Goal: Use online tool/utility: Utilize a website feature to perform a specific function

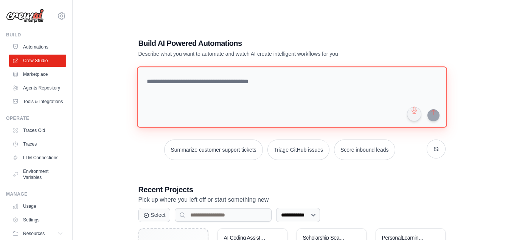
click at [246, 66] on textarea at bounding box center [292, 96] width 310 height 61
paste textarea "**********"
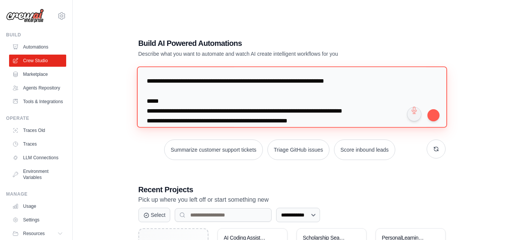
scroll to position [509, 0]
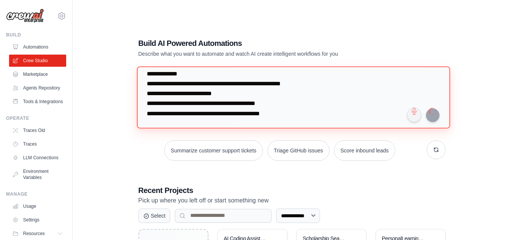
type textarea "**********"
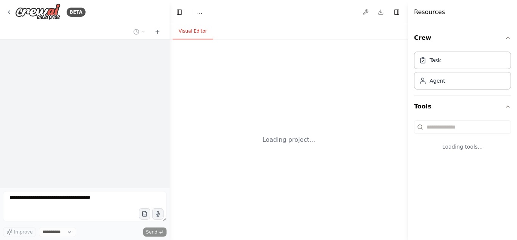
select select "****"
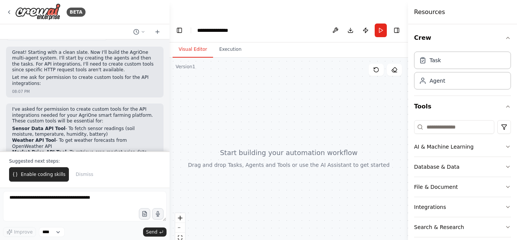
scroll to position [873, 0]
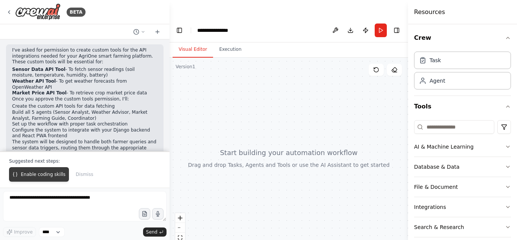
click at [51, 177] on span "Enable coding skills" at bounding box center [43, 174] width 45 height 6
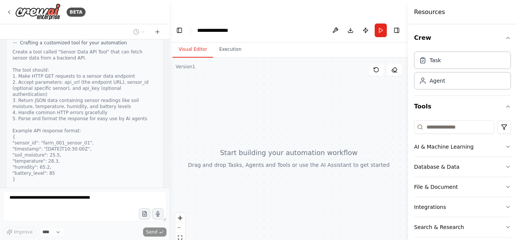
scroll to position [1137, 0]
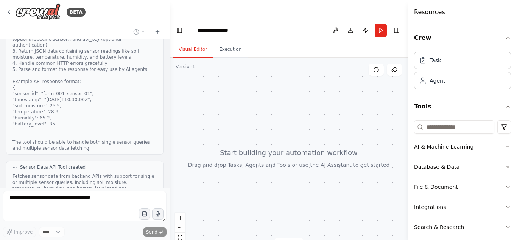
click at [140, 194] on button "View code" at bounding box center [145, 197] width 23 height 6
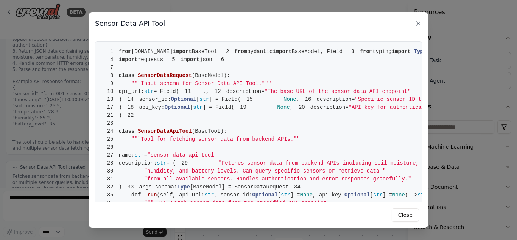
scroll to position [1421, 0]
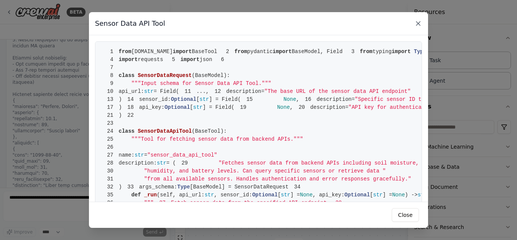
click at [420, 20] on icon at bounding box center [418, 24] width 8 height 8
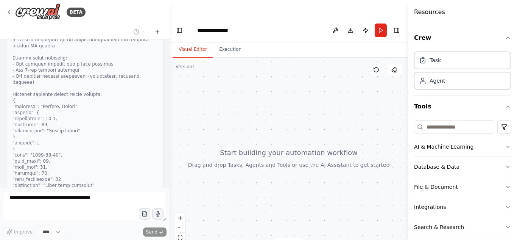
click at [378, 64] on button at bounding box center [376, 70] width 15 height 12
click at [396, 25] on button "Toggle Right Sidebar" at bounding box center [396, 30] width 11 height 11
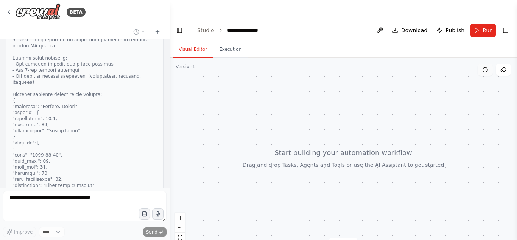
click at [487, 67] on icon at bounding box center [485, 69] width 5 height 5
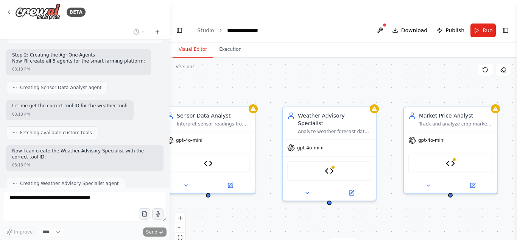
scroll to position [2031, 0]
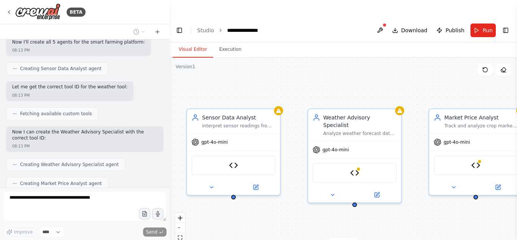
drag, startPoint x: 261, startPoint y: 50, endPoint x: 240, endPoint y: 62, distance: 24.8
click at [240, 62] on div "Sensor Data Analyst Interpret sensor readings from {farm_location} to identify …" at bounding box center [343, 158] width 347 height 200
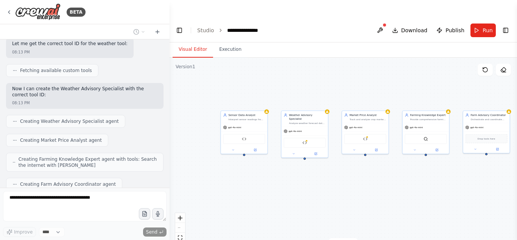
scroll to position [2082, 0]
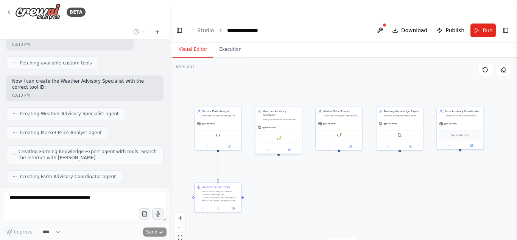
drag, startPoint x: 336, startPoint y: 153, endPoint x: 317, endPoint y: 165, distance: 22.5
click at [317, 165] on div ".deletable-edge-delete-btn { width: 20px; height: 20px; border: 0px solid #ffff…" at bounding box center [343, 158] width 347 height 200
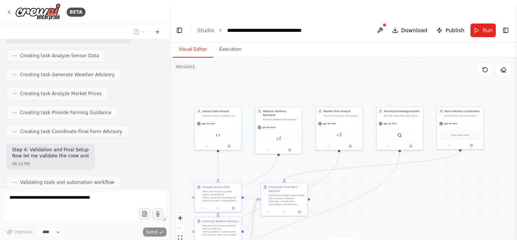
scroll to position [2259, 0]
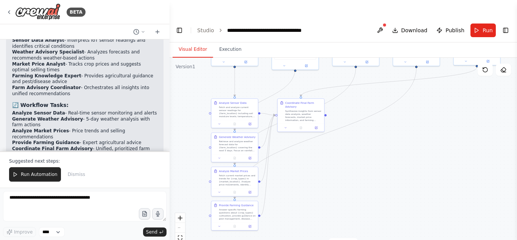
drag, startPoint x: 395, startPoint y: 169, endPoint x: 412, endPoint y: 85, distance: 85.6
click at [412, 85] on div ".deletable-edge-delete-btn { width: 20px; height: 20px; border: 0px solid #ffff…" at bounding box center [343, 158] width 347 height 200
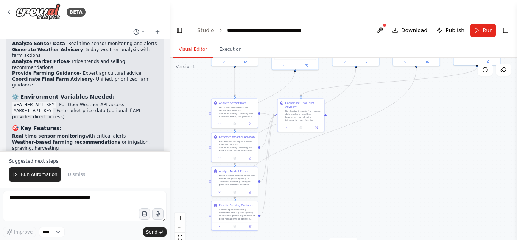
scroll to position [2654, 0]
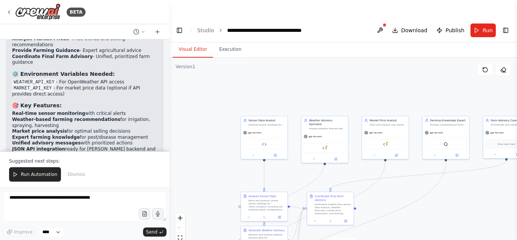
drag, startPoint x: 382, startPoint y: 149, endPoint x: 410, endPoint y: 242, distance: 97.1
click at [410, 239] on html "**********" at bounding box center [258, 129] width 517 height 258
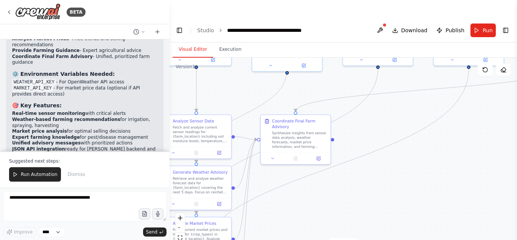
drag, startPoint x: 333, startPoint y: 141, endPoint x: 333, endPoint y: 60, distance: 80.6
click at [333, 60] on div ".deletable-edge-delete-btn { width: 20px; height: 20px; border: 0px solid #ffff…" at bounding box center [343, 158] width 347 height 200
click at [321, 154] on button at bounding box center [318, 157] width 19 height 7
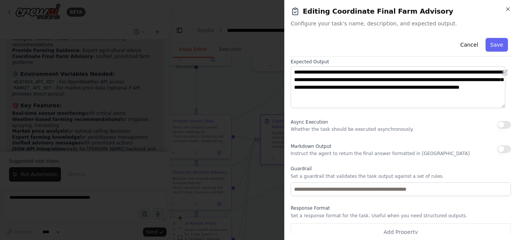
scroll to position [102, 0]
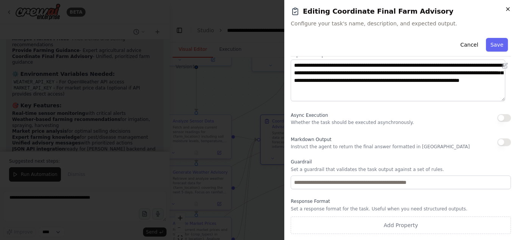
click at [508, 8] on icon "button" at bounding box center [508, 9] width 6 height 6
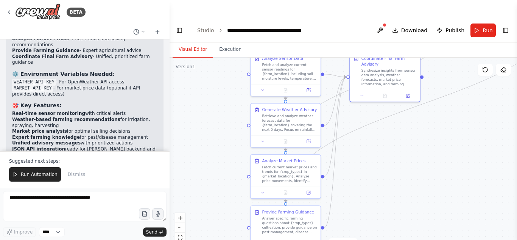
drag, startPoint x: 344, startPoint y: 160, endPoint x: 433, endPoint y: 97, distance: 109.0
click at [433, 97] on div ".deletable-edge-delete-btn { width: 20px; height: 20px; border: 0px solid #ffff…" at bounding box center [343, 158] width 347 height 200
click at [305, 86] on button at bounding box center [308, 89] width 19 height 7
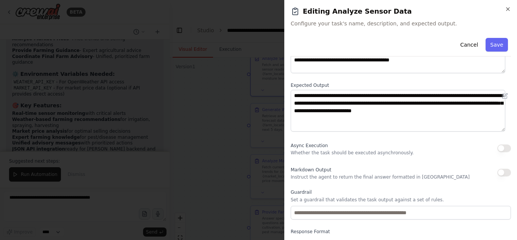
scroll to position [76, 0]
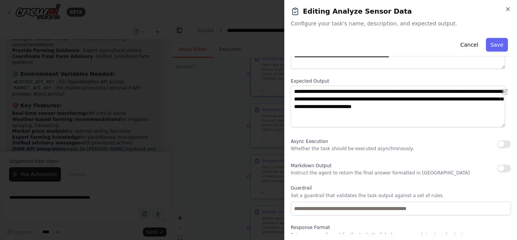
click at [504, 9] on h2 "Editing Analyze Sensor Data" at bounding box center [401, 11] width 220 height 11
click at [508, 9] on icon "button" at bounding box center [508, 9] width 6 height 6
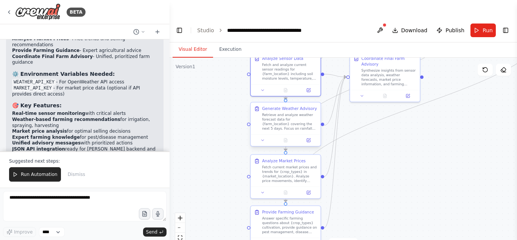
click at [283, 114] on div "Generate Weather Advisory Retrieve and analyze weather forecast data for {farm_…" at bounding box center [285, 118] width 70 height 32
click at [305, 137] on button at bounding box center [308, 140] width 19 height 7
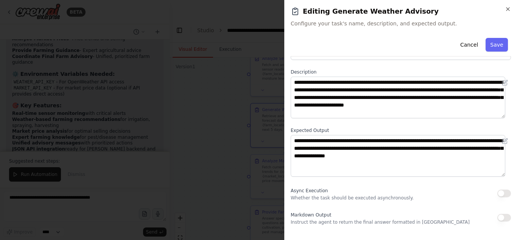
scroll to position [30, 0]
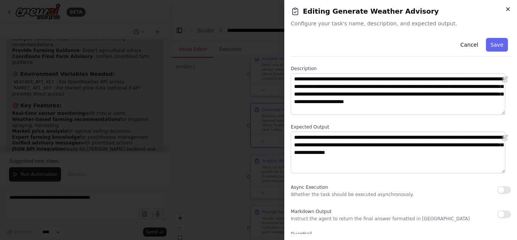
click at [505, 11] on icon "button" at bounding box center [508, 9] width 6 height 6
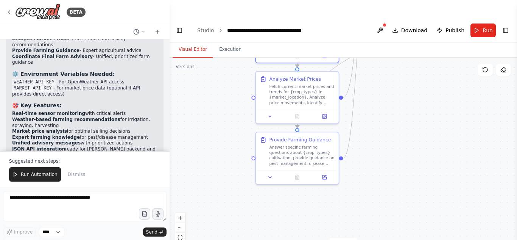
drag, startPoint x: 407, startPoint y: 167, endPoint x: 426, endPoint y: 96, distance: 73.5
click at [426, 96] on div ".deletable-edge-delete-btn { width: 20px; height: 20px; border: 0px solid #ffff…" at bounding box center [343, 158] width 347 height 200
click at [305, 143] on div "Answer specific farming questions about {crop_types} cultivation, provide guida…" at bounding box center [301, 154] width 65 height 22
click at [328, 171] on button at bounding box center [324, 175] width 23 height 8
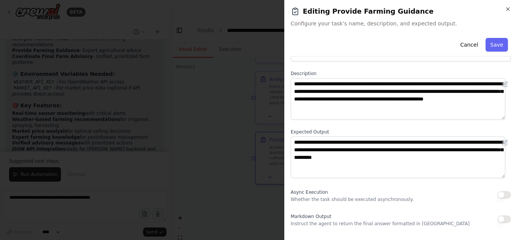
scroll to position [102, 0]
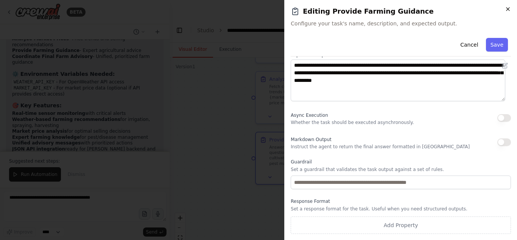
click at [505, 8] on icon "button" at bounding box center [508, 9] width 6 height 6
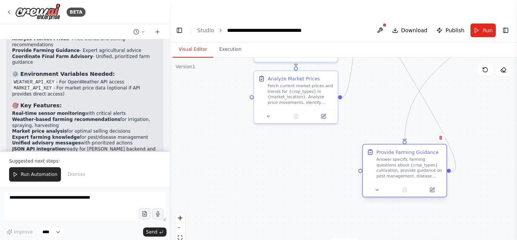
drag, startPoint x: 292, startPoint y: 139, endPoint x: 413, endPoint y: 142, distance: 121.1
click at [413, 157] on div "Answer specific farming questions about {crop_types} cultivation, provide guida…" at bounding box center [409, 168] width 66 height 22
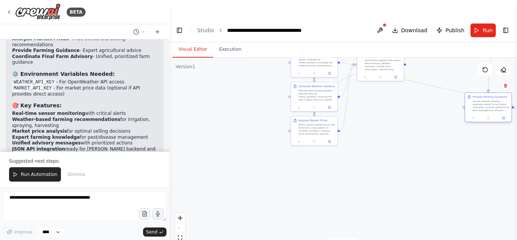
drag, startPoint x: 372, startPoint y: 150, endPoint x: 487, endPoint y: 89, distance: 130.7
click at [487, 100] on div "Answer specific farming questions about {crop_types} cultivation, provide guida…" at bounding box center [491, 106] width 37 height 12
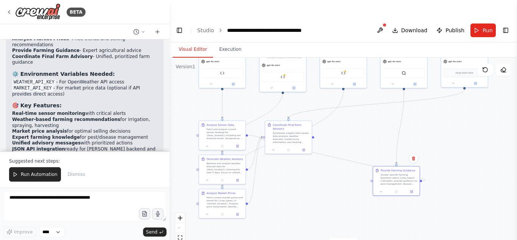
drag, startPoint x: 403, startPoint y: 120, endPoint x: 305, endPoint y: 192, distance: 121.5
click at [305, 192] on div ".deletable-edge-delete-btn { width: 20px; height: 20px; border: 0px solid #ffff…" at bounding box center [343, 158] width 347 height 200
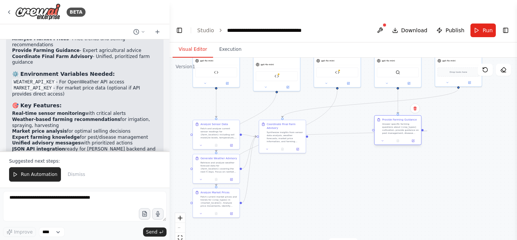
drag, startPoint x: 397, startPoint y: 157, endPoint x: 403, endPoint y: 105, distance: 52.9
click at [403, 122] on div "Answer specific farming questions about {crop_types} cultivation, provide guida…" at bounding box center [400, 128] width 37 height 12
drag, startPoint x: 282, startPoint y: 121, endPoint x: 328, endPoint y: 107, distance: 47.8
click at [328, 115] on div "Synthesize insights from sensor data analysis, weather forecasts, market price …" at bounding box center [328, 121] width 37 height 12
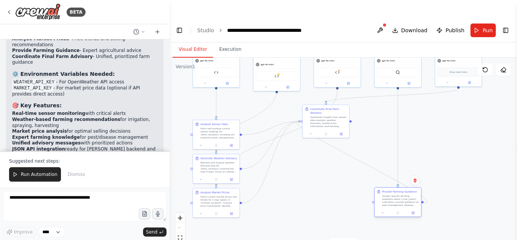
drag, startPoint x: 393, startPoint y: 119, endPoint x: 392, endPoint y: 191, distance: 72.7
click at [392, 208] on div at bounding box center [398, 212] width 47 height 8
drag, startPoint x: 222, startPoint y: 187, endPoint x: 344, endPoint y: 184, distance: 121.5
click at [344, 190] on div "Fetch current market prices and trends for {crop_types} in {market_location}. A…" at bounding box center [340, 196] width 37 height 12
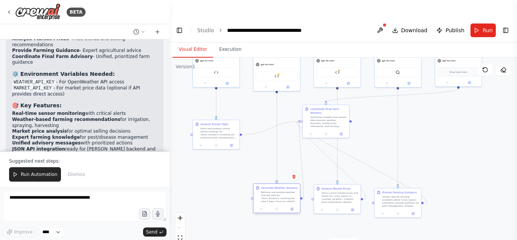
drag, startPoint x: 210, startPoint y: 151, endPoint x: 272, endPoint y: 182, distance: 69.5
click at [272, 190] on div "Retrieve and analyze weather forecast data for {farm_location} covering the nex…" at bounding box center [279, 196] width 37 height 12
click at [221, 120] on div "Analyze Sensor Data Fetch and analyze current sensor readings for {farm_locatio…" at bounding box center [216, 129] width 47 height 21
click at [199, 200] on div ".deletable-edge-delete-btn { width: 20px; height: 20px; border: 0px solid #ffff…" at bounding box center [343, 158] width 347 height 200
drag, startPoint x: 216, startPoint y: 119, endPoint x: 216, endPoint y: 185, distance: 66.2
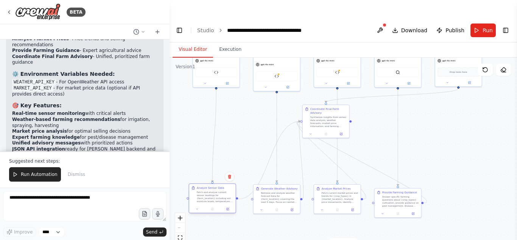
click at [216, 185] on div "Analyze Sensor Data Fetch and analyze current sensor readings for {farm_locatio…" at bounding box center [212, 194] width 47 height 21
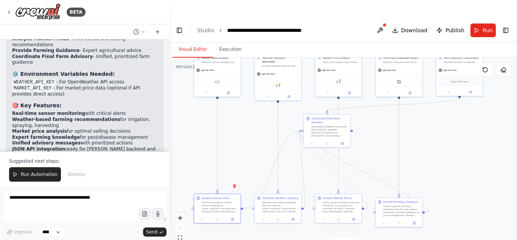
drag, startPoint x: 462, startPoint y: 90, endPoint x: 464, endPoint y: 101, distance: 10.8
click at [464, 101] on div ".deletable-edge-delete-btn { width: 20px; height: 20px; border: 0px solid #ffff…" at bounding box center [343, 158] width 347 height 200
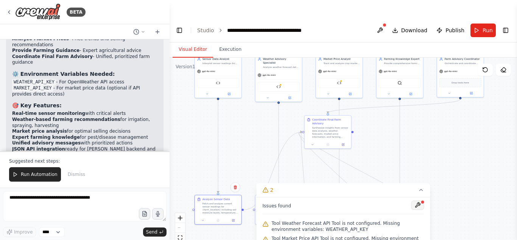
click at [418, 200] on button at bounding box center [417, 204] width 13 height 9
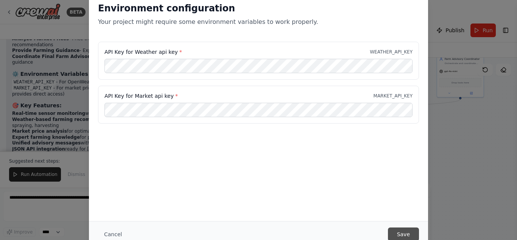
click at [410, 231] on button "Save" at bounding box center [403, 234] width 31 height 14
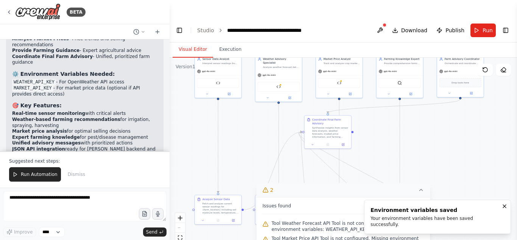
click at [423, 183] on button "2" at bounding box center [344, 190] width 174 height 14
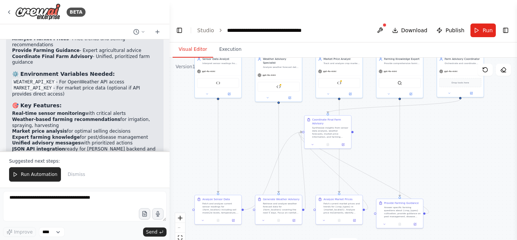
click at [440, 133] on div ".deletable-edge-delete-btn { width: 20px; height: 20px; border: 0px solid #ffff…" at bounding box center [343, 158] width 347 height 200
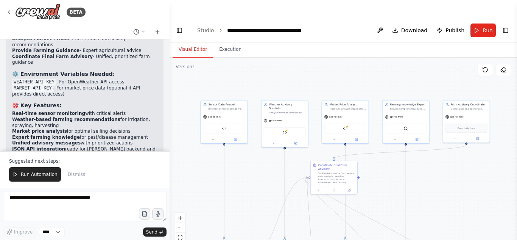
drag, startPoint x: 458, startPoint y: 116, endPoint x: 464, endPoint y: 164, distance: 48.4
click at [464, 164] on div ".deletable-edge-delete-btn { width: 20px; height: 20px; border: 0px solid #ffff…" at bounding box center [343, 158] width 347 height 200
click at [341, 125] on div "Market Price API Tool" at bounding box center [345, 130] width 42 height 10
click at [348, 125] on div "Market Price API Tool" at bounding box center [345, 130] width 42 height 10
click at [347, 128] on img at bounding box center [345, 130] width 5 height 5
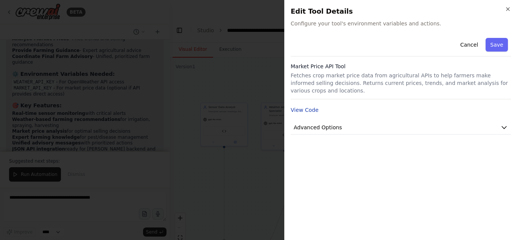
click at [311, 106] on button "View Code" at bounding box center [305, 110] width 28 height 8
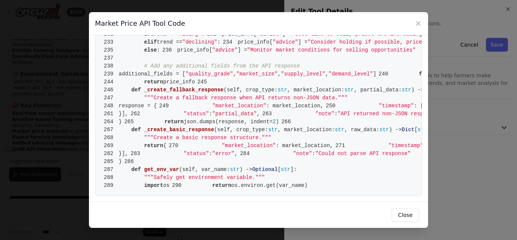
scroll to position [2168, 0]
click at [417, 21] on icon at bounding box center [418, 24] width 8 height 8
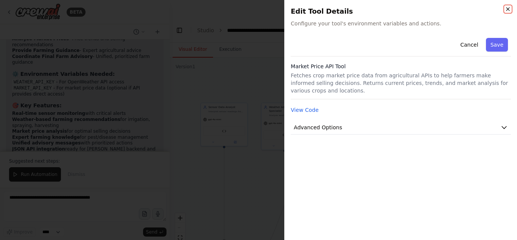
click at [509, 8] on icon "button" at bounding box center [508, 9] width 6 height 6
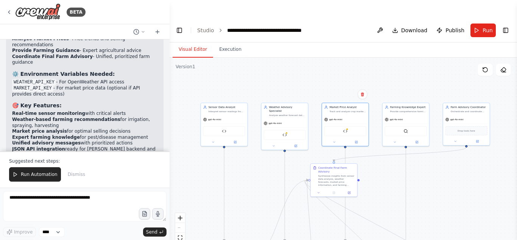
click at [439, 58] on div ".deletable-edge-delete-btn { width: 20px; height: 20px; border: 0px solid #ffff…" at bounding box center [343, 158] width 347 height 200
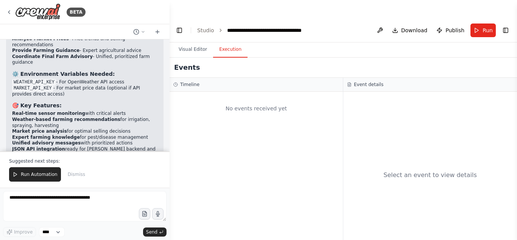
click at [235, 42] on button "Execution" at bounding box center [230, 50] width 34 height 16
click at [481, 23] on button "Run" at bounding box center [482, 30] width 25 height 14
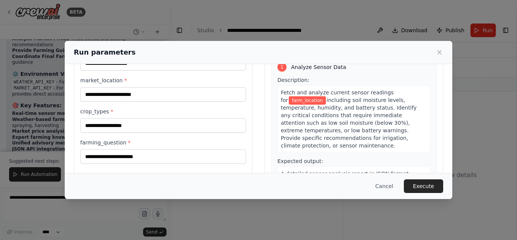
scroll to position [0, 0]
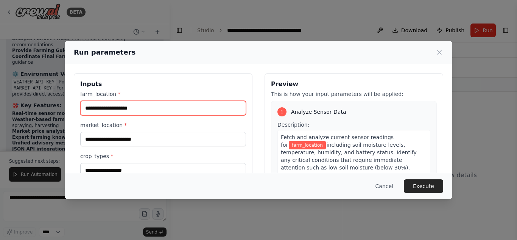
click at [180, 107] on input "farm_location *" at bounding box center [163, 108] width 166 height 14
type input "*******"
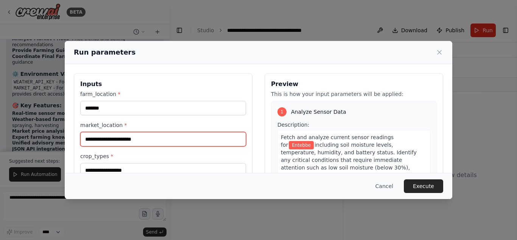
click at [159, 137] on input "market_location *" at bounding box center [163, 139] width 166 height 14
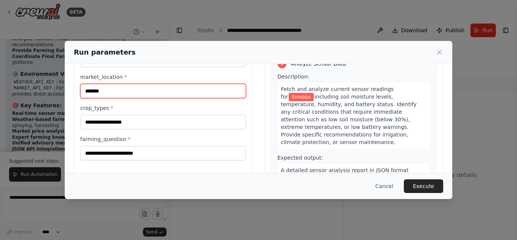
type input "*******"
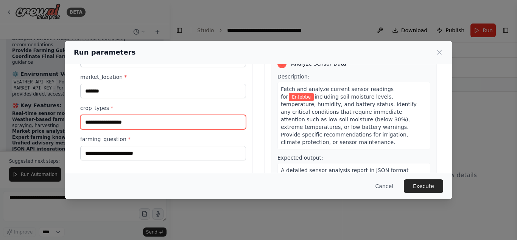
click at [149, 127] on input "crop_types *" at bounding box center [163, 122] width 166 height 14
type input "*"
type input "**********"
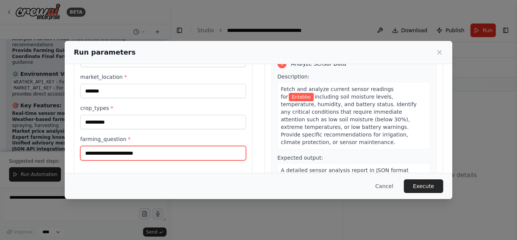
click at [130, 148] on input "farming_question *" at bounding box center [163, 153] width 166 height 14
type input "**********"
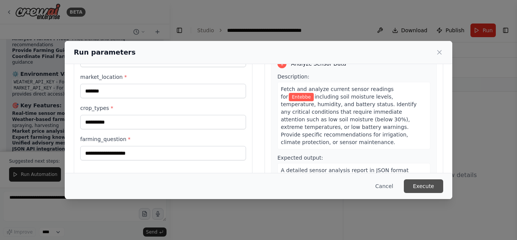
click at [424, 181] on button "Execute" at bounding box center [423, 186] width 39 height 14
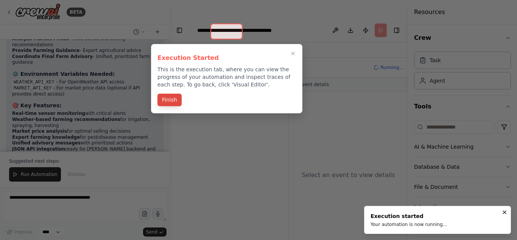
click at [166, 101] on button "Finish" at bounding box center [169, 99] width 24 height 12
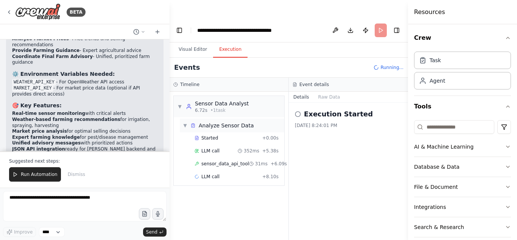
click at [215, 121] on span "Analyze Sensor Data" at bounding box center [226, 125] width 55 height 8
click at [210, 132] on div "Started + 0.00s LLM call 352ms + 5.38s sensor_data_api_tool 31ms + 6.09s LLM ca…" at bounding box center [232, 157] width 104 height 51
click at [209, 135] on span "Started" at bounding box center [209, 138] width 17 height 6
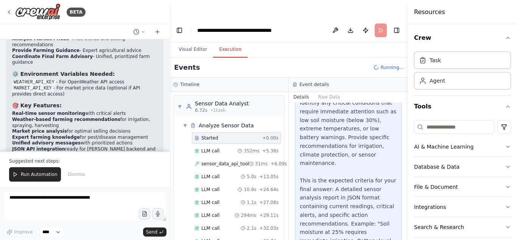
scroll to position [232, 0]
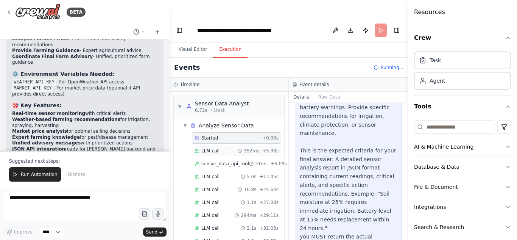
click at [202, 145] on div "LLM call 352ms + 5.38s" at bounding box center [236, 150] width 89 height 11
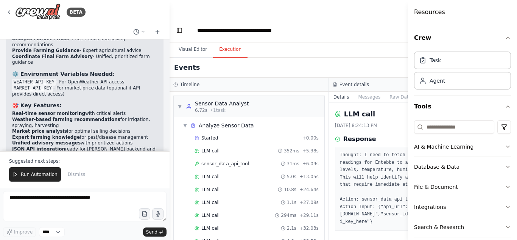
click at [361, 18] on header "**********" at bounding box center [329, 30] width 319 height 24
click at [288, 199] on div "LLM call 1.1s + 27.08s" at bounding box center [256, 202] width 124 height 6
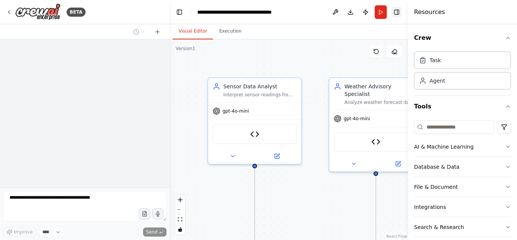
click at [398, 16] on button "Toggle Right Sidebar" at bounding box center [396, 12] width 11 height 11
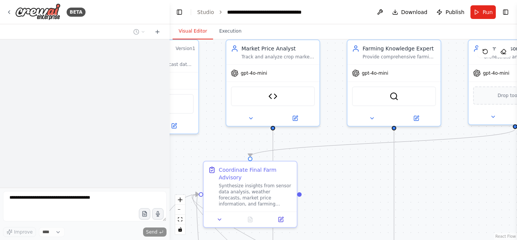
drag, startPoint x: 335, startPoint y: 203, endPoint x: 103, endPoint y: 158, distance: 235.8
click at [103, 158] on div "**********" at bounding box center [258, 120] width 517 height 240
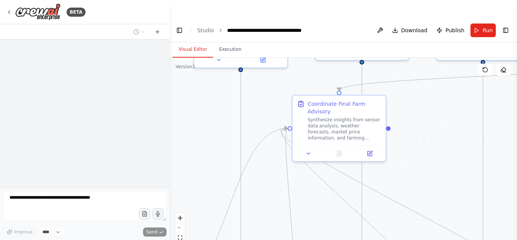
drag, startPoint x: 417, startPoint y: 157, endPoint x: 514, endPoint y: 80, distance: 123.6
click at [514, 80] on div "**********" at bounding box center [258, 138] width 517 height 240
click at [514, 80] on button "Toggle Sidebar" at bounding box center [517, 120] width 6 height 240
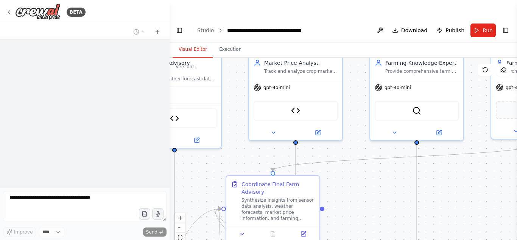
drag, startPoint x: 447, startPoint y: 139, endPoint x: 379, endPoint y: 219, distance: 104.7
click at [379, 219] on div ".deletable-edge-delete-btn { width: 20px; height: 20px; border: 0px solid #ffff…" at bounding box center [343, 158] width 347 height 200
click at [84, 232] on div "Improve **** Send" at bounding box center [84, 232] width 163 height 10
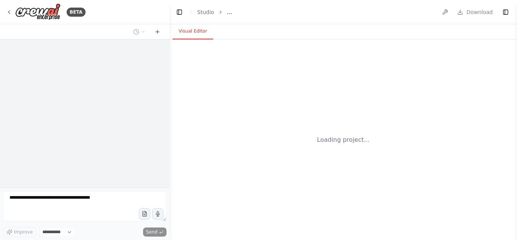
select select "****"
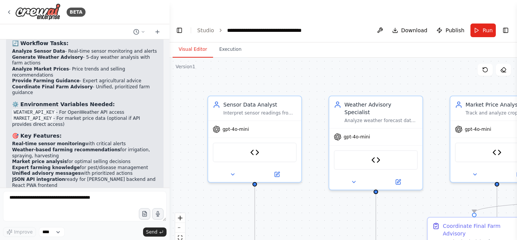
scroll to position [2618, 0]
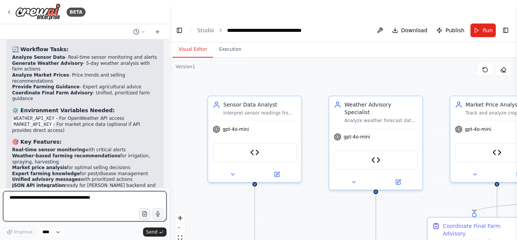
click at [73, 198] on textarea at bounding box center [84, 206] width 163 height 30
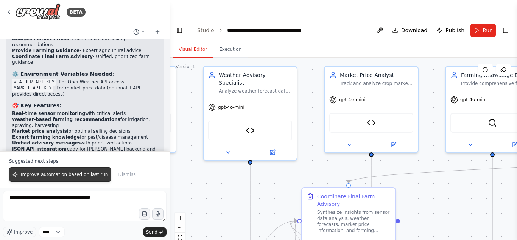
drag, startPoint x: 211, startPoint y: 201, endPoint x: 86, endPoint y: 170, distance: 129.6
click at [86, 170] on div "BETA You are building a CrewAI system for a smart farming platform called [GEOG…" at bounding box center [258, 138] width 517 height 240
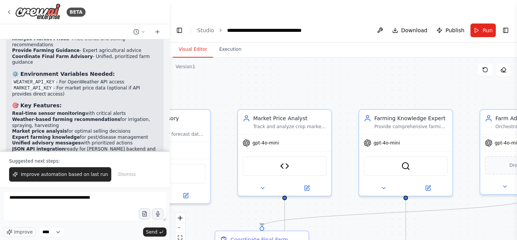
drag, startPoint x: 453, startPoint y: 166, endPoint x: 367, endPoint y: 212, distance: 96.7
click at [367, 212] on div ".deletable-edge-delete-btn { width: 20px; height: 20px; border: 0px solid #ffff…" at bounding box center [343, 158] width 347 height 200
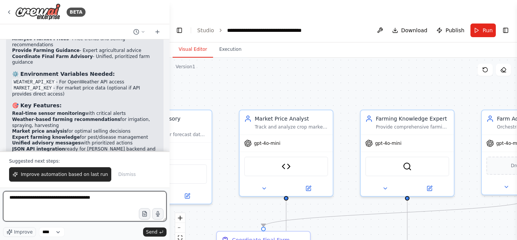
click at [117, 198] on textarea "**********" at bounding box center [84, 206] width 163 height 30
type textarea "**********"
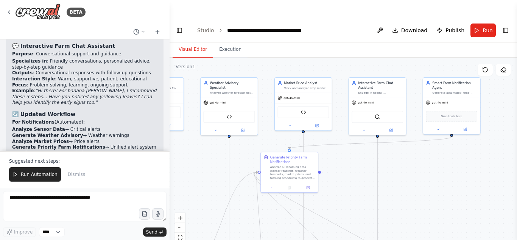
scroll to position [3391, 0]
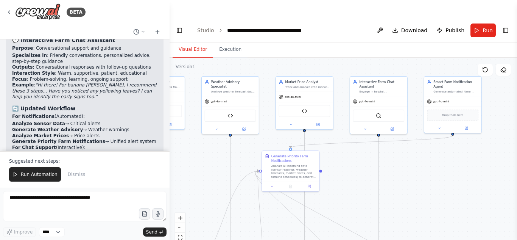
drag, startPoint x: 471, startPoint y: 196, endPoint x: 448, endPoint y: 149, distance: 52.3
click at [448, 149] on div ".deletable-edge-delete-btn { width: 20px; height: 20px; border: 0px solid #ffff…" at bounding box center [343, 158] width 347 height 200
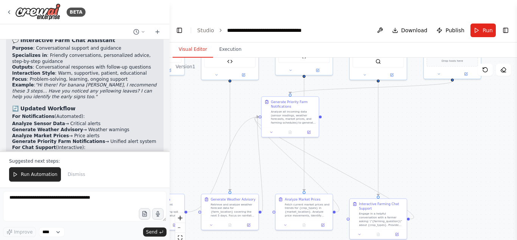
drag, startPoint x: 448, startPoint y: 149, endPoint x: 448, endPoint y: 95, distance: 54.1
click at [448, 95] on div ".deletable-edge-delete-btn { width: 20px; height: 20px; border: 0px solid #ffff…" at bounding box center [343, 158] width 347 height 200
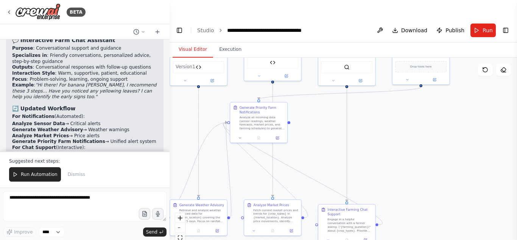
drag, startPoint x: 482, startPoint y: 138, endPoint x: 450, endPoint y: 143, distance: 32.2
click at [450, 143] on div ".deletable-edge-delete-btn { width: 20px; height: 20px; border: 0px solid #ffff…" at bounding box center [343, 158] width 347 height 200
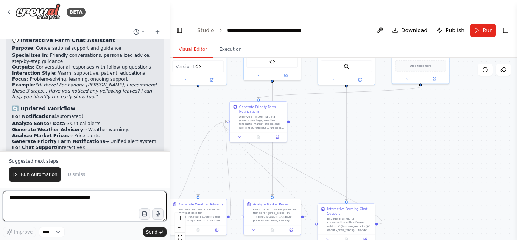
click at [55, 198] on textarea at bounding box center [84, 206] width 163 height 30
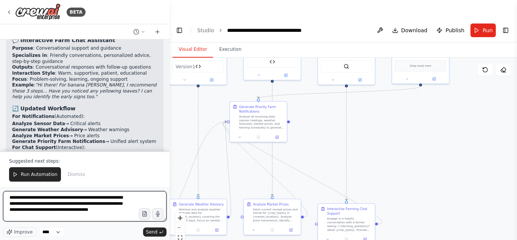
type textarea "**********"
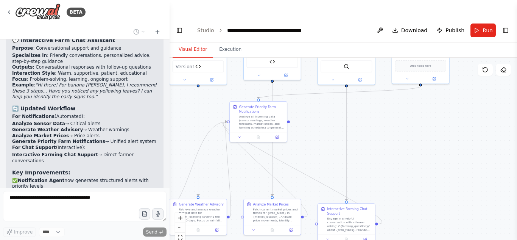
scroll to position [3412, 0]
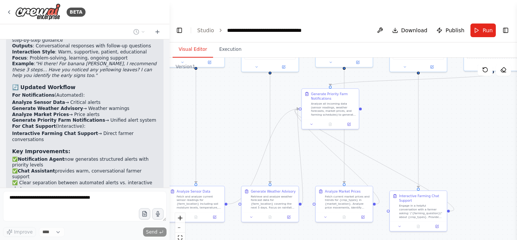
drag, startPoint x: 364, startPoint y: 128, endPoint x: 436, endPoint y: 115, distance: 73.0
click at [436, 115] on div ".deletable-edge-delete-btn { width: 20px; height: 20px; border: 0px solid #ffff…" at bounding box center [343, 158] width 347 height 200
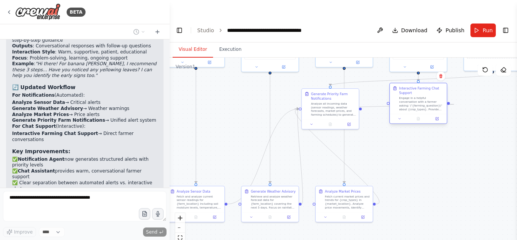
drag, startPoint x: 424, startPoint y: 184, endPoint x: 423, endPoint y: 75, distance: 108.2
click at [423, 86] on div "Interactive Farming Chat Support Engage in a helpful conversation with a farmer…" at bounding box center [421, 98] width 45 height 25
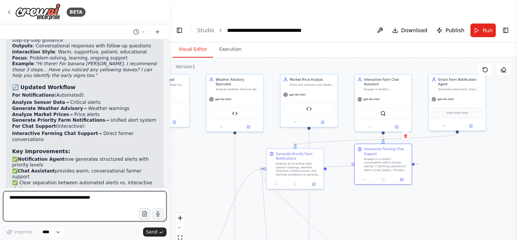
drag, startPoint x: 447, startPoint y: 146, endPoint x: 412, endPoint y: 205, distance: 69.4
click at [412, 205] on div ".deletable-edge-delete-btn { width: 20px; height: 20px; border: 0px solid #ffff…" at bounding box center [343, 158] width 347 height 200
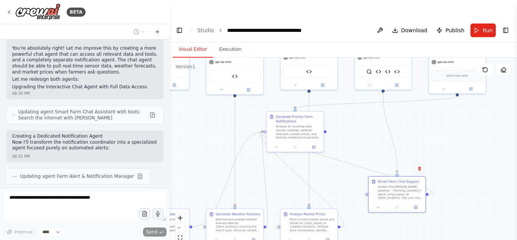
scroll to position [3694, 0]
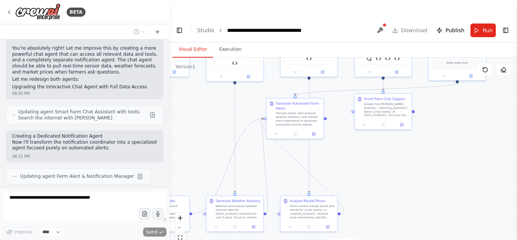
drag, startPoint x: 405, startPoint y: 131, endPoint x: 436, endPoint y: 220, distance: 94.2
click at [436, 220] on div ".deletable-edge-delete-btn { width: 20px; height: 20px; border: 0px solid #ffff…" at bounding box center [343, 158] width 347 height 200
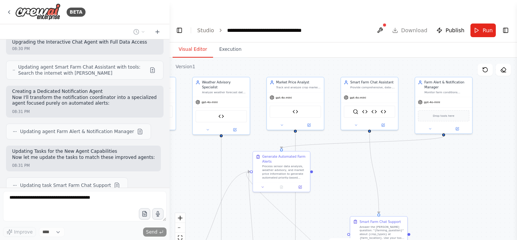
scroll to position [3745, 0]
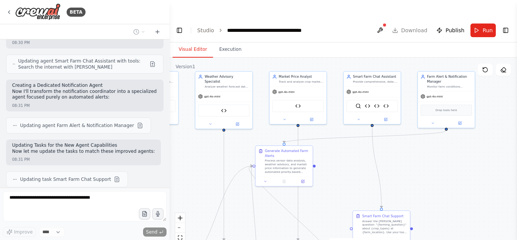
drag, startPoint x: 448, startPoint y: 112, endPoint x: 438, endPoint y: 157, distance: 46.1
click at [438, 157] on div ".deletable-edge-delete-btn { width: 20px; height: 20px; border: 0px solid #ffff…" at bounding box center [343, 158] width 347 height 200
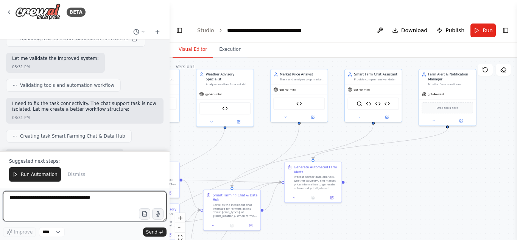
scroll to position [3950, 0]
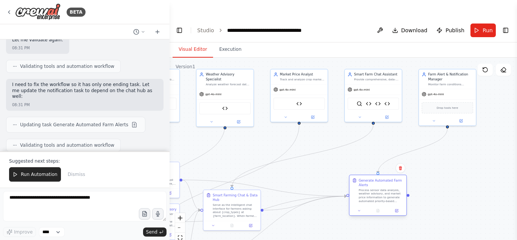
drag, startPoint x: 321, startPoint y: 154, endPoint x: 387, endPoint y: 165, distance: 66.4
click at [387, 177] on div "Generate Automated Farm Alerts Process sensor data analysis, weather advisory, …" at bounding box center [381, 189] width 45 height 25
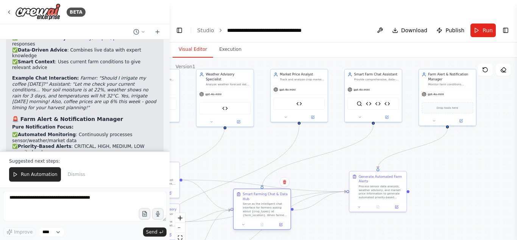
scroll to position [4286, 0]
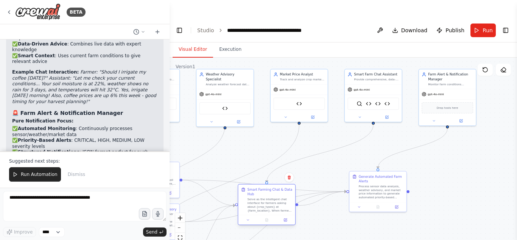
drag, startPoint x: 247, startPoint y: 181, endPoint x: 280, endPoint y: 179, distance: 33.0
click at [280, 187] on div "Smart Farming Chat & Data Hub Serve as the intelligent chat interface for farme…" at bounding box center [269, 199] width 45 height 25
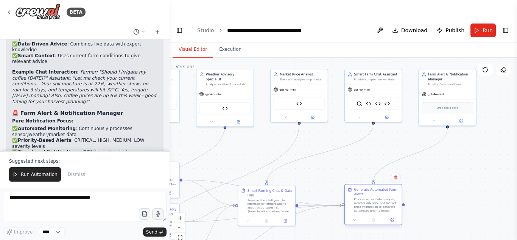
drag, startPoint x: 390, startPoint y: 158, endPoint x: 387, endPoint y: 173, distance: 15.4
click at [387, 187] on div "Generate Automated Farm Alerts" at bounding box center [376, 191] width 45 height 9
drag, startPoint x: 275, startPoint y: 179, endPoint x: 309, endPoint y: 154, distance: 41.9
click at [309, 166] on div "Smart Farming Chat & Data Hub Serve as the intelligent chat interface for farme…" at bounding box center [280, 181] width 57 height 31
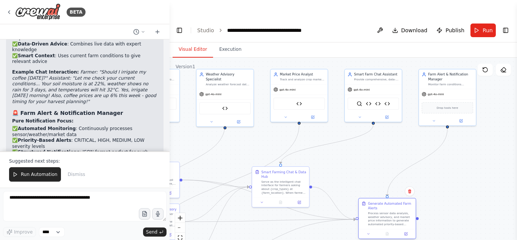
drag, startPoint x: 370, startPoint y: 180, endPoint x: 386, endPoint y: 193, distance: 20.4
click at [386, 211] on div "Process sensor data analysis, weather advisory, and market price information to…" at bounding box center [390, 218] width 45 height 15
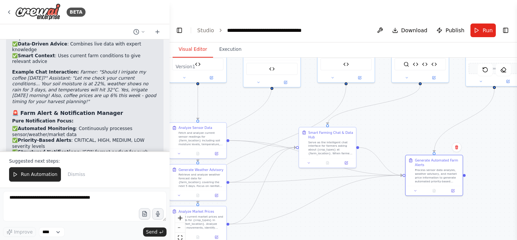
drag, startPoint x: 326, startPoint y: 160, endPoint x: 373, endPoint y: 120, distance: 61.2
click at [373, 120] on div ".deletable-edge-delete-btn { width: 20px; height: 20px; border: 0px solid #ffff…" at bounding box center [343, 158] width 347 height 200
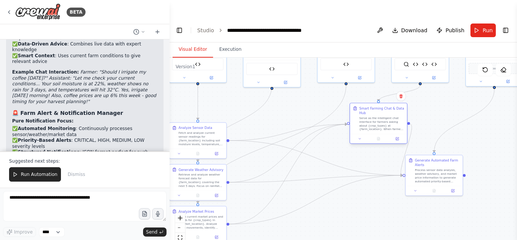
drag, startPoint x: 342, startPoint y: 117, endPoint x: 397, endPoint y: 94, distance: 58.8
click at [397, 106] on div "Smart Farming Chat & Data Hub" at bounding box center [381, 110] width 45 height 9
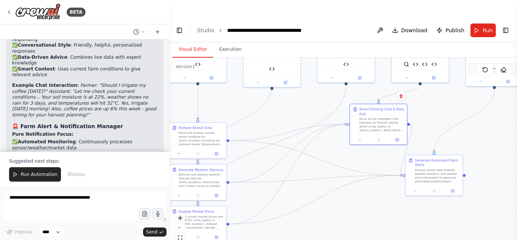
scroll to position [4272, 0]
click at [483, 26] on span "Run" at bounding box center [487, 30] width 10 height 8
click at [228, 42] on button "Execution" at bounding box center [230, 50] width 34 height 16
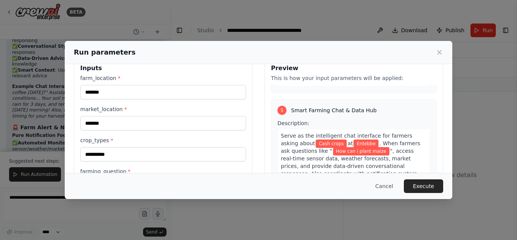
scroll to position [89, 0]
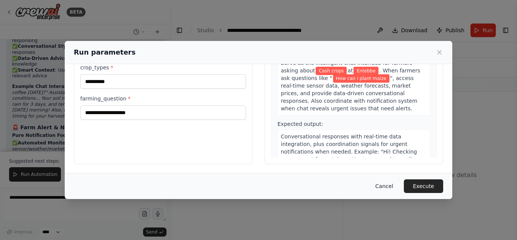
click at [386, 181] on button "Cancel" at bounding box center [384, 186] width 30 height 14
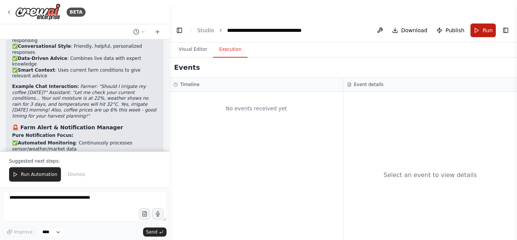
click at [482, 23] on button "Run" at bounding box center [482, 30] width 25 height 14
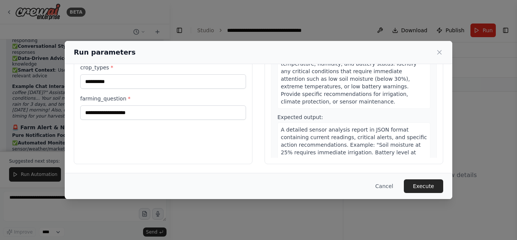
click at [315, 19] on div "**********" at bounding box center [258, 120] width 517 height 240
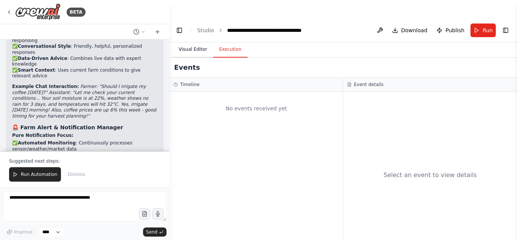
click at [199, 42] on button "Visual Editor" at bounding box center [193, 50] width 40 height 16
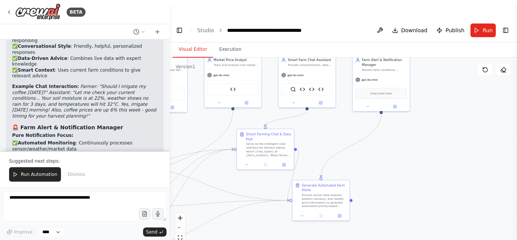
drag, startPoint x: 447, startPoint y: 93, endPoint x: 333, endPoint y: 118, distance: 116.1
click at [333, 118] on div ".deletable-edge-delete-btn { width: 20px; height: 20px; border: 0px solid #ffff…" at bounding box center [343, 158] width 347 height 200
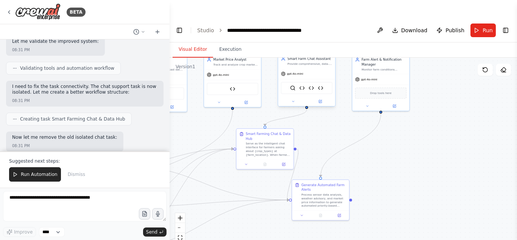
scroll to position [3924, 0]
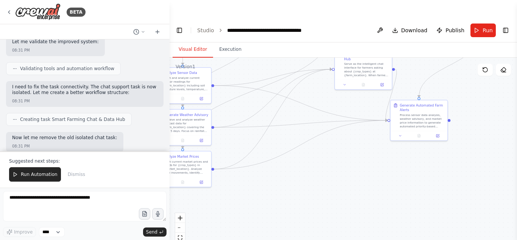
drag, startPoint x: 416, startPoint y: 129, endPoint x: 515, endPoint y: 32, distance: 138.6
click at [515, 32] on div "BETA You are building a CrewAI system for a smart farming platform called [GEOG…" at bounding box center [258, 138] width 517 height 240
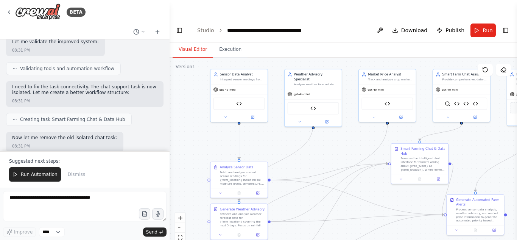
drag, startPoint x: 286, startPoint y: 146, endPoint x: 343, endPoint y: 257, distance: 124.9
click at [343, 239] on html "**********" at bounding box center [258, 129] width 517 height 258
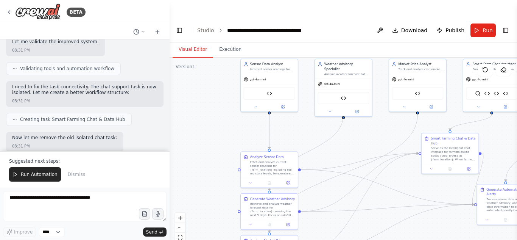
drag, startPoint x: 185, startPoint y: 118, endPoint x: 212, endPoint y: 107, distance: 28.7
click at [212, 107] on div ".deletable-edge-delete-btn { width: 20px; height: 20px; border: 0px solid #ffff…" at bounding box center [343, 158] width 347 height 200
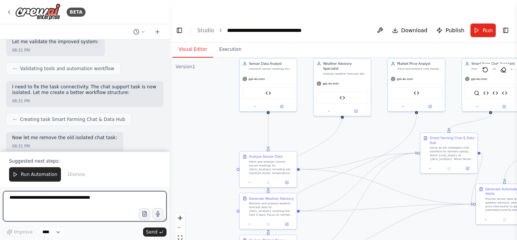
click at [74, 198] on textarea at bounding box center [84, 206] width 163 height 30
type textarea "*"
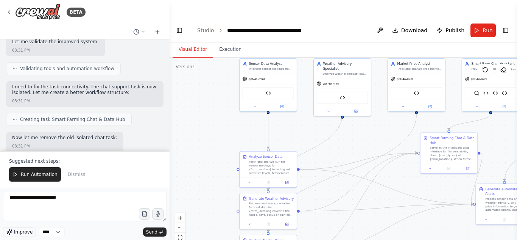
click at [13, 230] on button "Improve" at bounding box center [19, 232] width 33 height 10
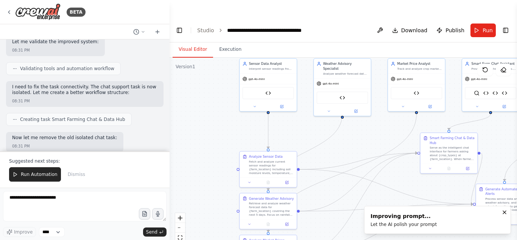
type textarea "**********"
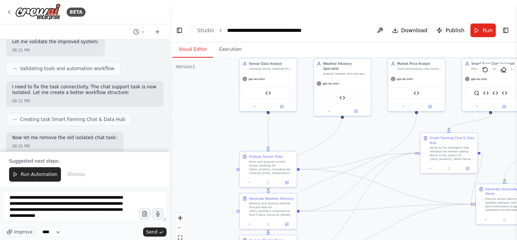
scroll to position [1, 0]
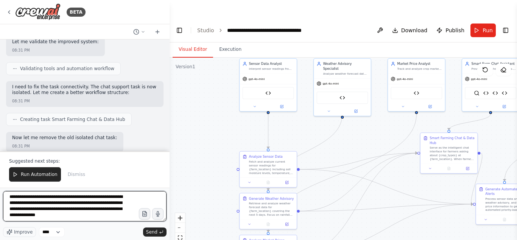
click at [47, 219] on textarea "**********" at bounding box center [84, 206] width 163 height 30
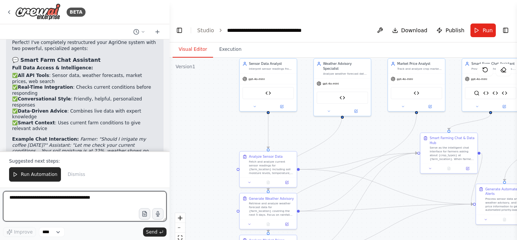
scroll to position [4286, 0]
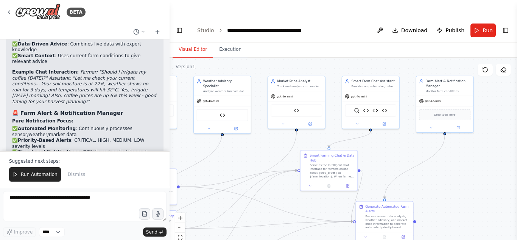
drag, startPoint x: 358, startPoint y: 132, endPoint x: 238, endPoint y: 149, distance: 121.2
click at [238, 149] on div ".deletable-edge-delete-btn { width: 20px; height: 20px; border: 0px solid #ffff…" at bounding box center [343, 158] width 347 height 200
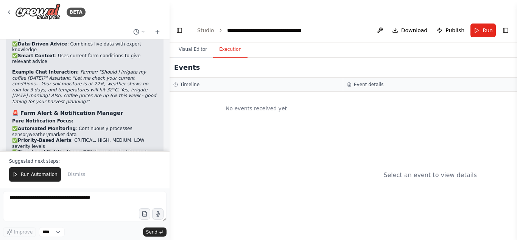
click at [236, 42] on button "Execution" at bounding box center [230, 50] width 34 height 16
click at [483, 26] on span "Run" at bounding box center [487, 30] width 10 height 8
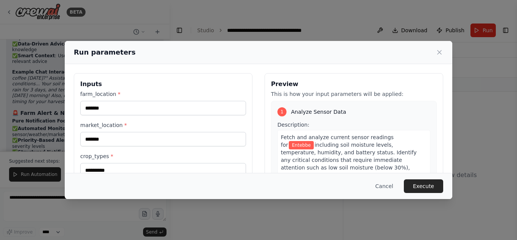
scroll to position [89, 0]
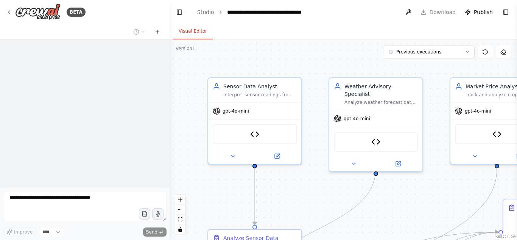
select select "****"
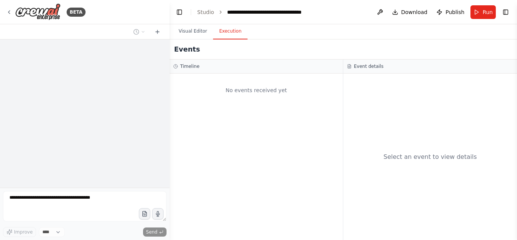
click at [226, 34] on button "Execution" at bounding box center [230, 31] width 34 height 16
click at [490, 13] on span "Run" at bounding box center [487, 12] width 10 height 8
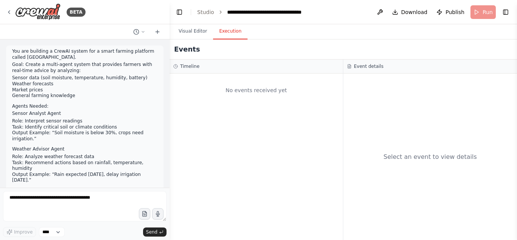
scroll to position [4250, 0]
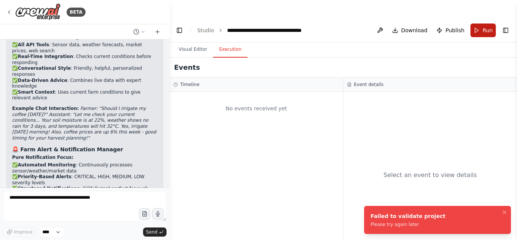
click at [474, 23] on button "Run" at bounding box center [482, 30] width 25 height 14
click at [481, 23] on button "Run" at bounding box center [482, 30] width 25 height 14
click at [482, 23] on button "Run" at bounding box center [482, 30] width 25 height 14
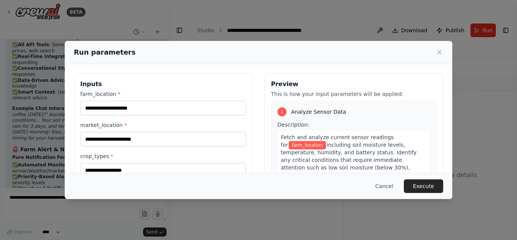
type input "*******"
type input "**********"
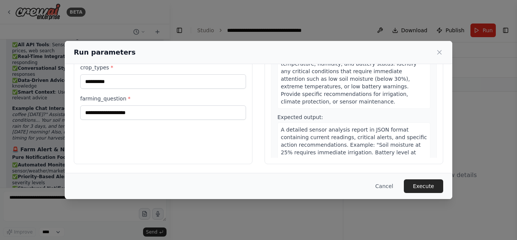
scroll to position [0, 0]
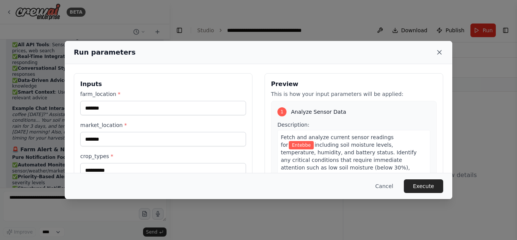
click at [440, 54] on icon at bounding box center [439, 52] width 8 height 8
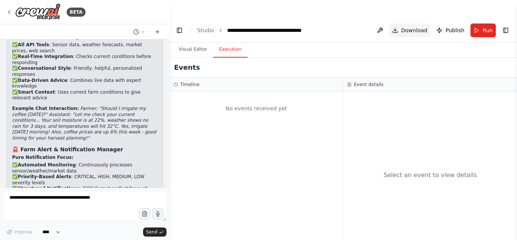
click at [418, 26] on span "Download" at bounding box center [414, 30] width 26 height 8
